Goal: Task Accomplishment & Management: Use online tool/utility

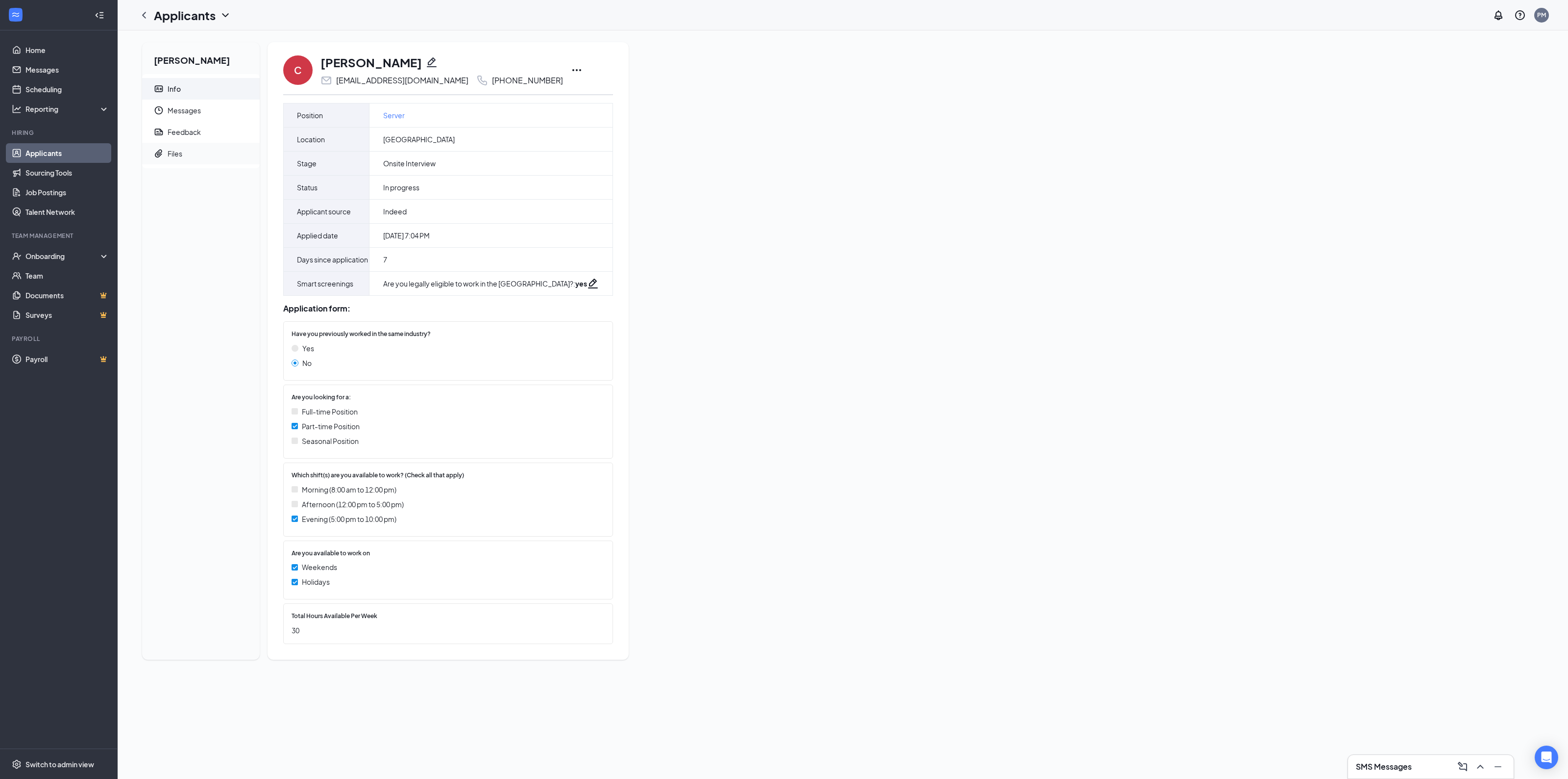
click at [173, 156] on div "Files" at bounding box center [175, 154] width 15 height 10
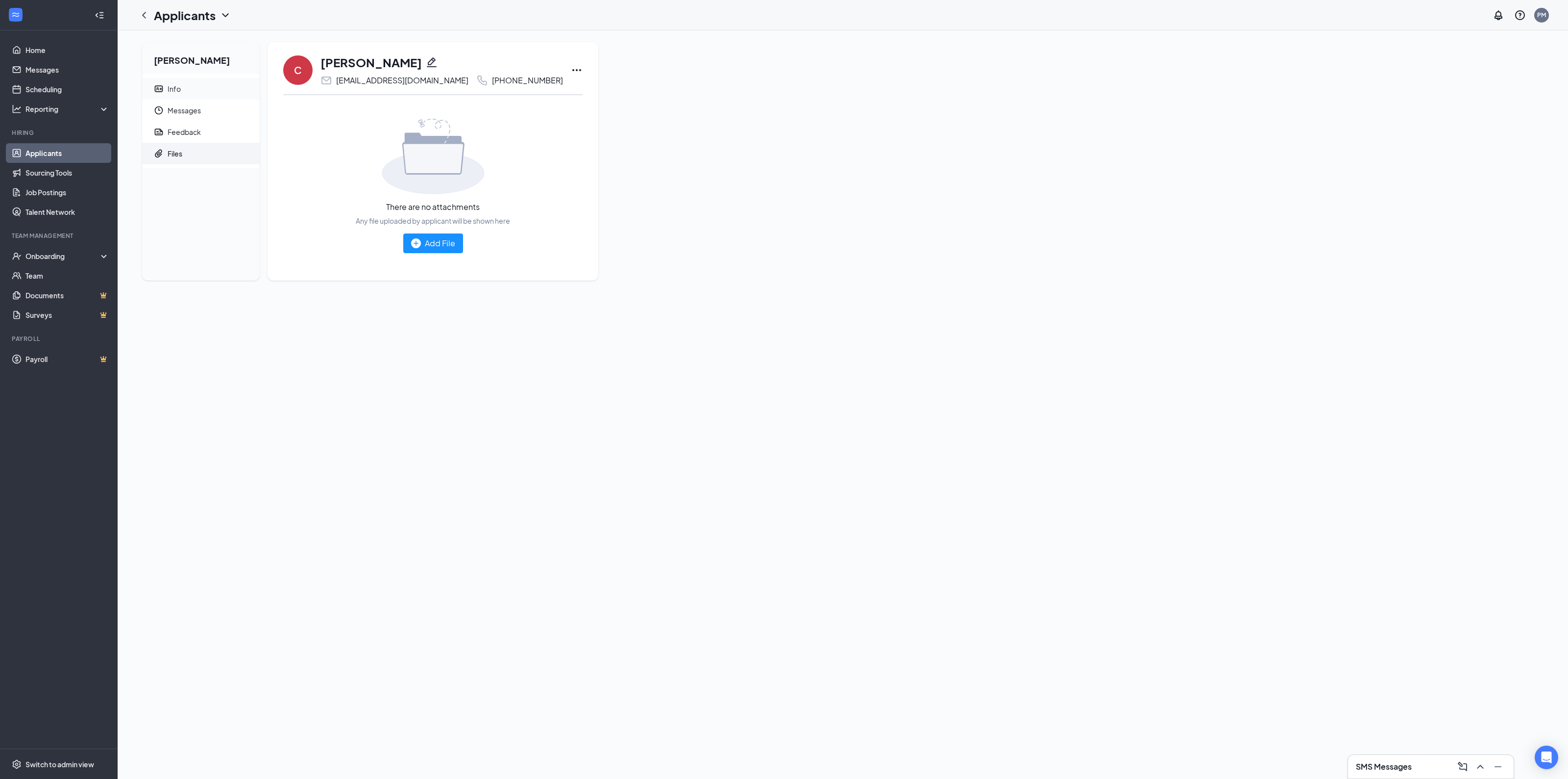
click at [185, 86] on span "Info" at bounding box center [210, 89] width 84 height 22
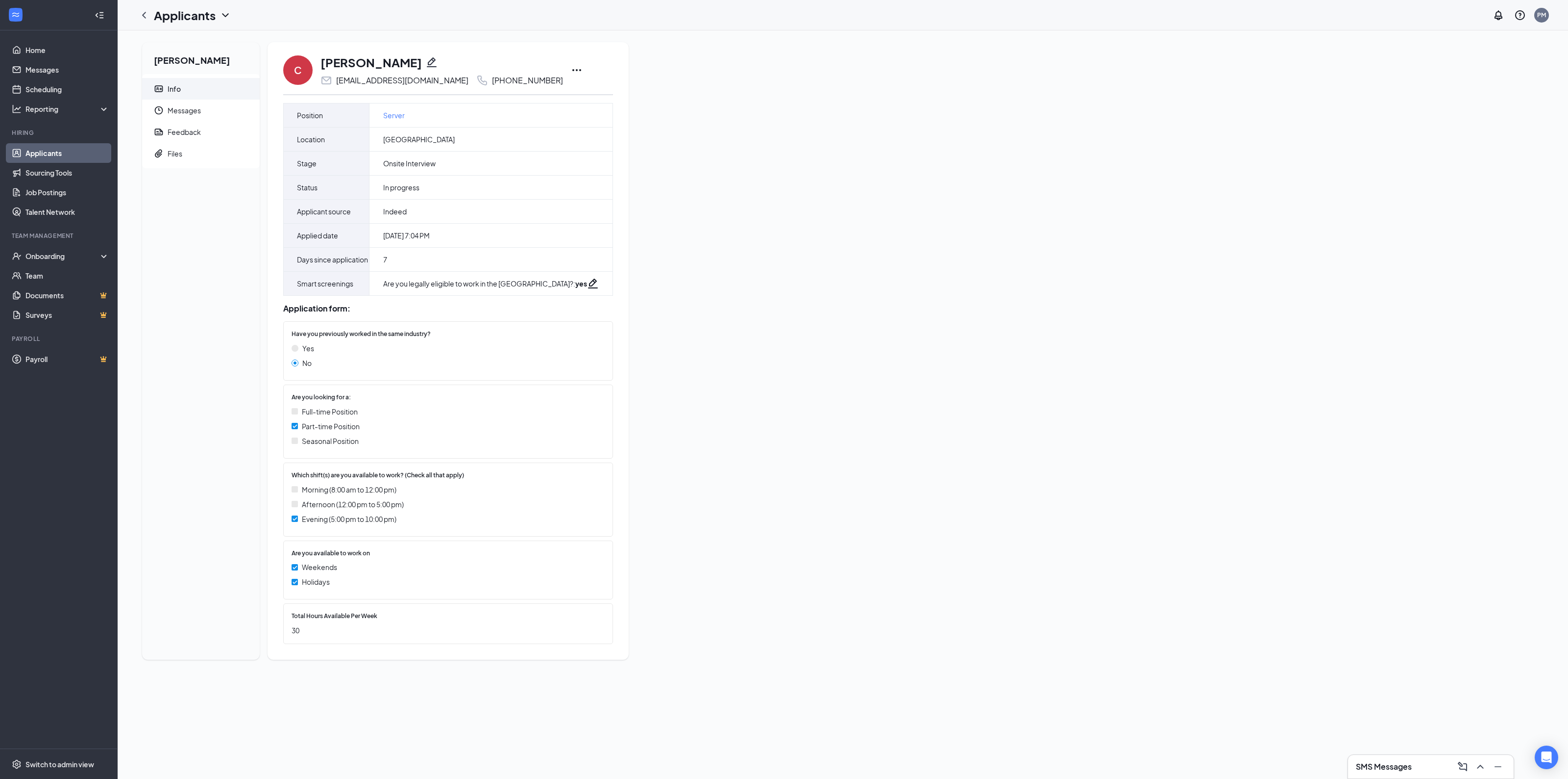
click at [572, 70] on icon "Ellipses" at bounding box center [576, 70] width 9 height 2
click at [555, 391] on p "Print applicant" at bounding box center [577, 389] width 84 height 10
